Goal: Transaction & Acquisition: Download file/media

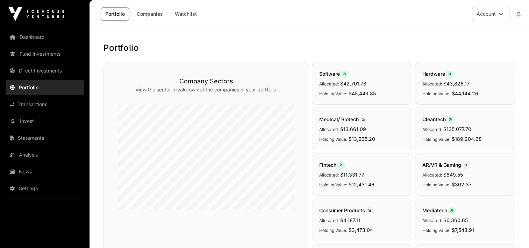
click at [32, 134] on link "Statements" at bounding box center [45, 137] width 78 height 15
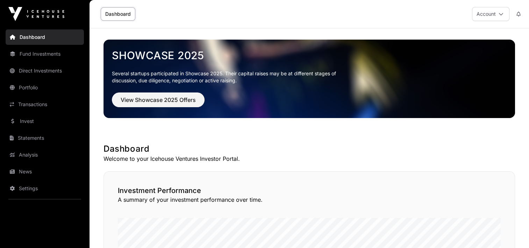
click at [27, 136] on link "Statements" at bounding box center [45, 137] width 78 height 15
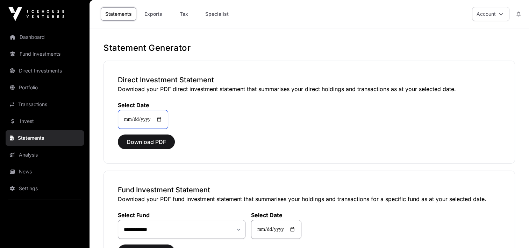
drag, startPoint x: 148, startPoint y: 117, endPoint x: 173, endPoint y: 103, distance: 28.6
click at [173, 103] on div "**********" at bounding box center [309, 111] width 383 height 36
click at [185, 13] on link "Tax" at bounding box center [184, 13] width 28 height 13
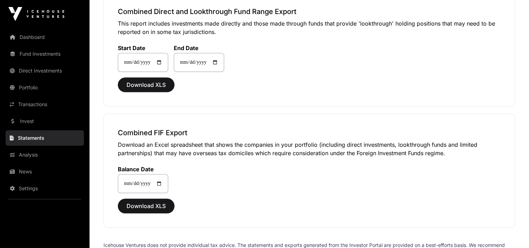
scroll to position [553, 0]
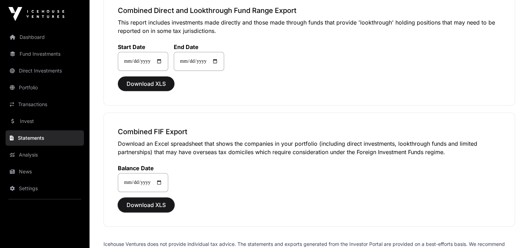
click at [137, 201] on span "Download XLS" at bounding box center [146, 204] width 39 height 8
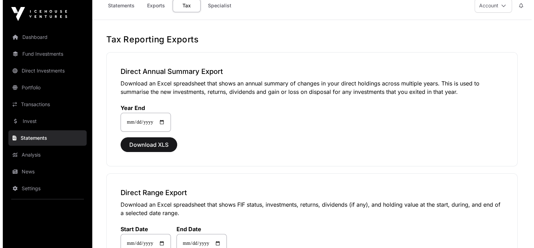
scroll to position [0, 0]
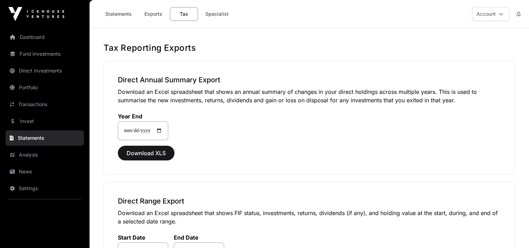
click at [498, 10] on button "Account" at bounding box center [490, 14] width 37 height 14
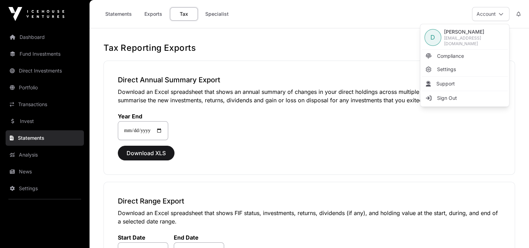
click at [445, 96] on span "Sign Out" at bounding box center [447, 97] width 20 height 7
